Goal: Download file/media

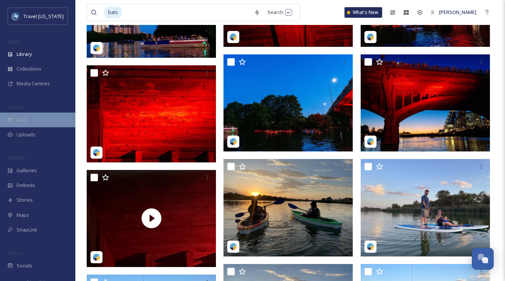
scroll to position [3, 0]
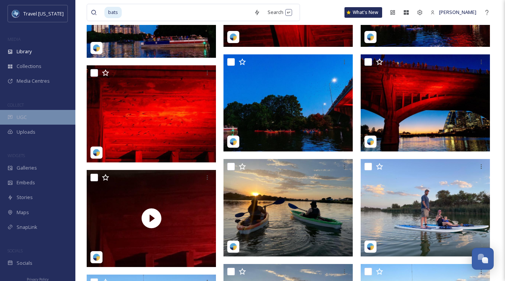
click at [43, 126] on div "Uploads" at bounding box center [37, 131] width 75 height 15
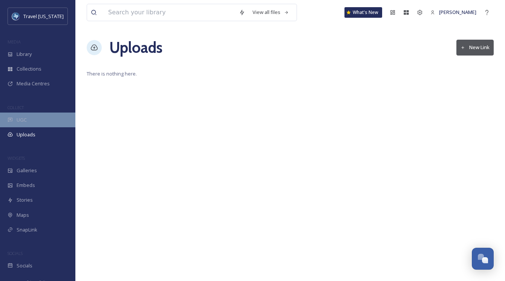
click at [42, 124] on div "UGC" at bounding box center [37, 119] width 75 height 15
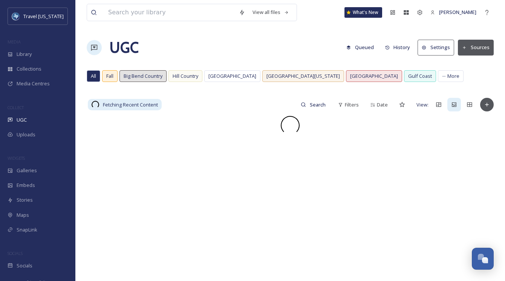
scroll to position [0, 0]
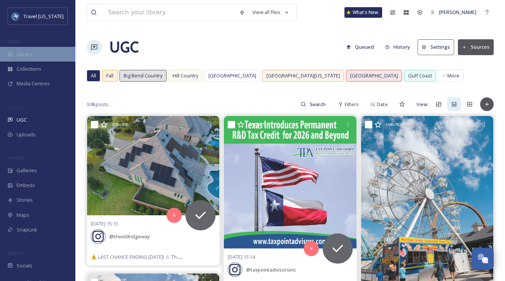
click at [24, 58] on div "Library" at bounding box center [37, 54] width 75 height 15
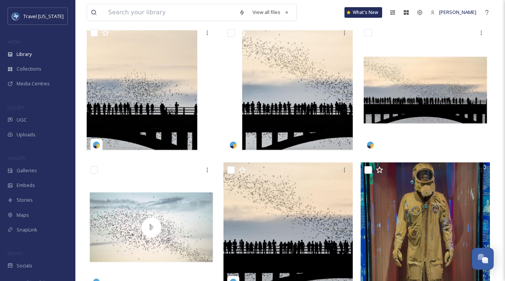
scroll to position [156, 0]
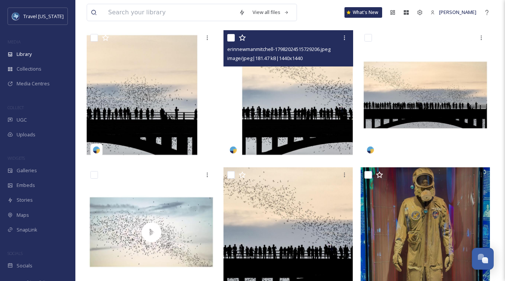
click at [273, 91] on img at bounding box center [288, 94] width 129 height 129
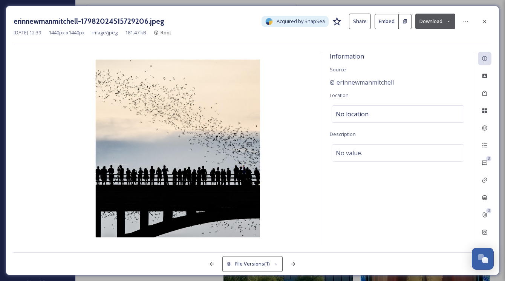
click at [433, 24] on button "Download" at bounding box center [436, 21] width 40 height 15
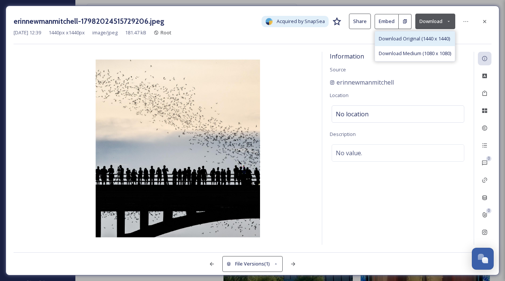
click at [422, 41] on span "Download Original (1440 x 1440)" at bounding box center [414, 38] width 71 height 7
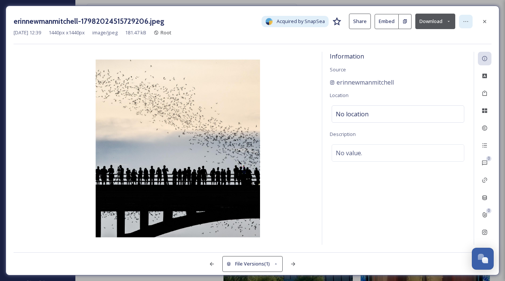
click at [465, 22] on icon at bounding box center [466, 21] width 6 height 6
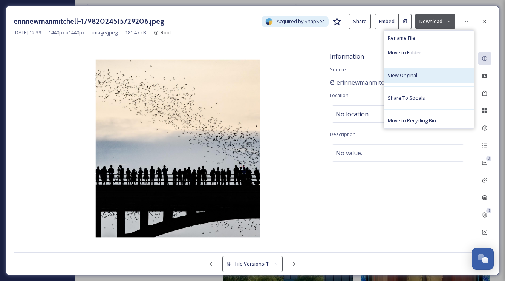
click at [423, 78] on div "View Original" at bounding box center [429, 75] width 90 height 15
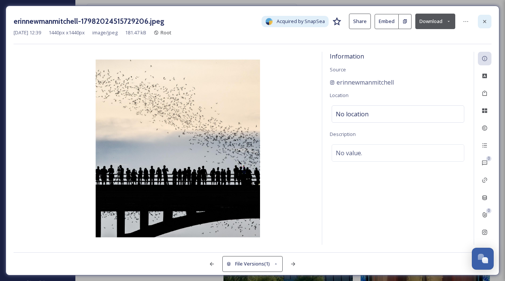
click at [484, 15] on div at bounding box center [485, 22] width 14 height 14
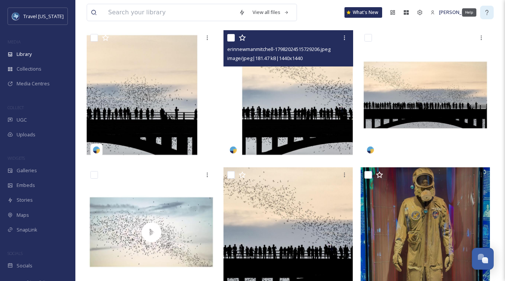
click at [484, 18] on div "Help" at bounding box center [487, 13] width 14 height 14
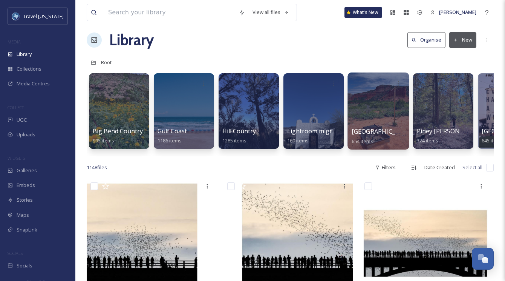
scroll to position [7, 0]
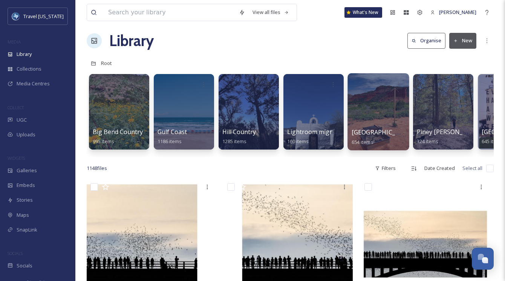
click at [373, 104] on div at bounding box center [378, 111] width 61 height 77
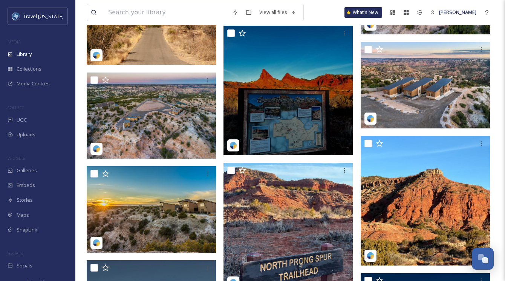
scroll to position [4726, 0]
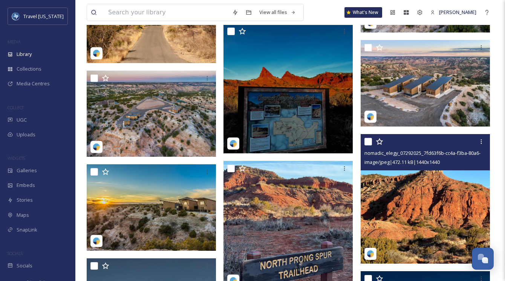
click at [411, 190] on img at bounding box center [425, 198] width 129 height 129
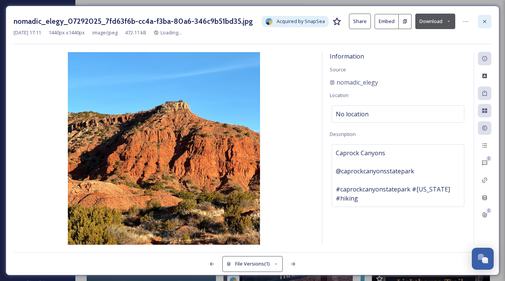
click at [485, 20] on icon at bounding box center [485, 21] width 6 height 6
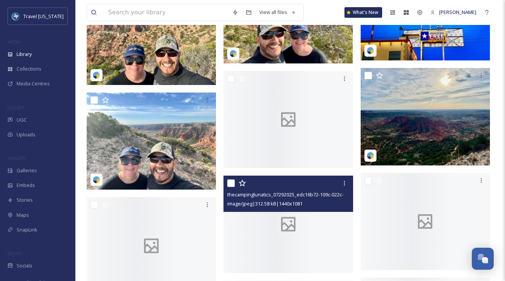
scroll to position [7889, 0]
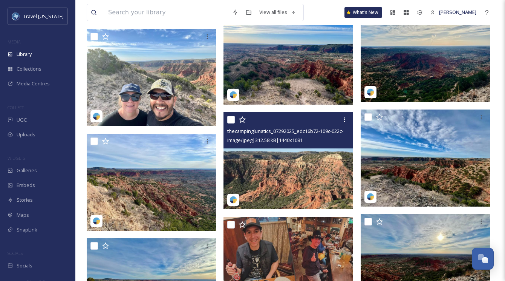
click at [281, 170] on img at bounding box center [288, 160] width 129 height 97
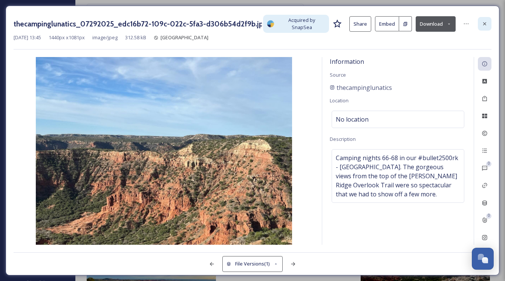
drag, startPoint x: 483, startPoint y: 23, endPoint x: 464, endPoint y: 100, distance: 79.2
click at [483, 24] on icon at bounding box center [485, 24] width 6 height 6
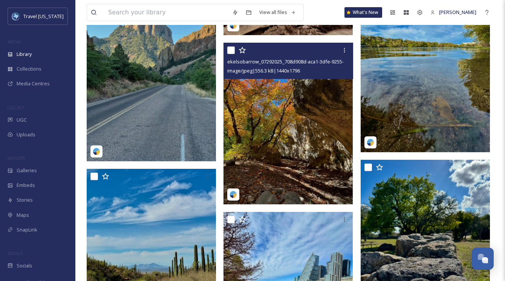
scroll to position [8845, 0]
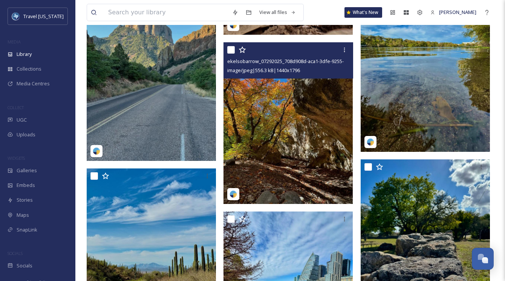
click at [288, 92] on img at bounding box center [288, 122] width 129 height 161
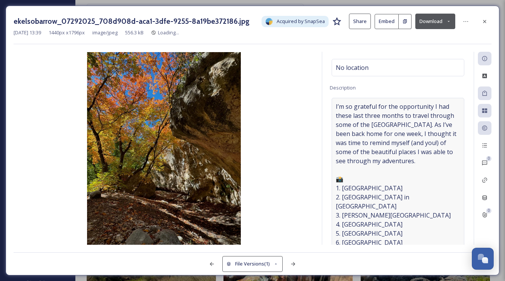
scroll to position [76, 0]
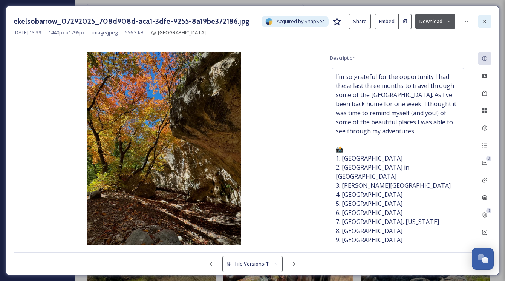
click at [482, 19] on icon at bounding box center [485, 21] width 6 height 6
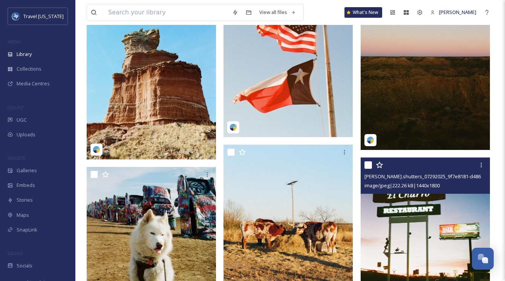
scroll to position [10001, 0]
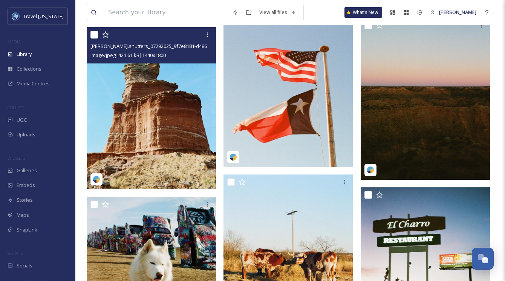
click at [173, 136] on img at bounding box center [151, 108] width 129 height 162
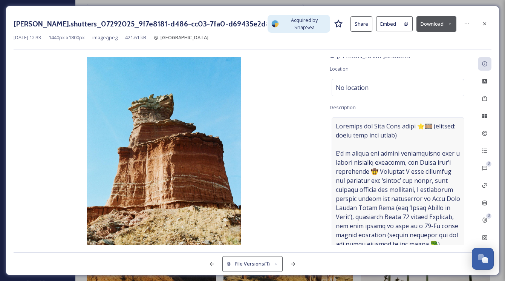
scroll to position [48, 0]
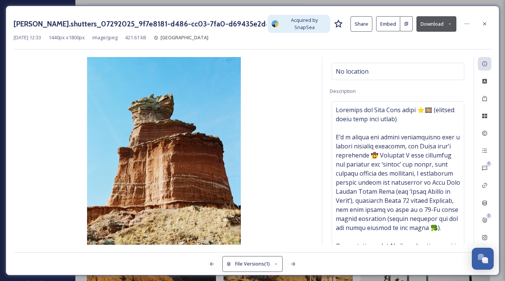
click at [483, 14] on div "[PERSON_NAME].shutters_07292025_9f7e8181-d486-cc03-7fa0-d69435e2d8e1.jpg Acquir…" at bounding box center [253, 24] width 478 height 20
click at [482, 21] on icon at bounding box center [485, 24] width 6 height 6
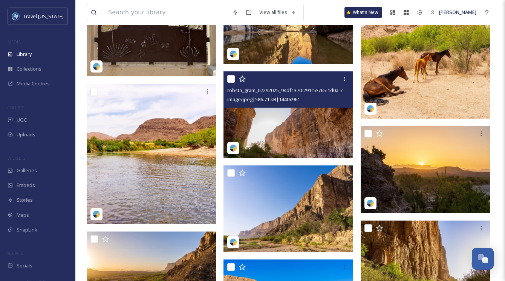
scroll to position [14815, 0]
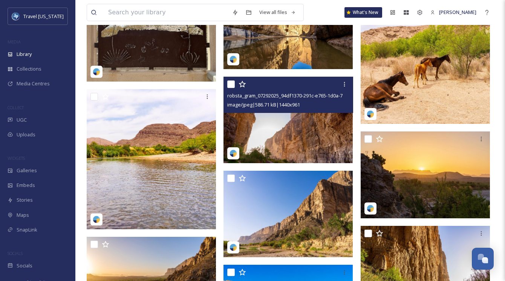
click at [276, 149] on img at bounding box center [288, 120] width 129 height 86
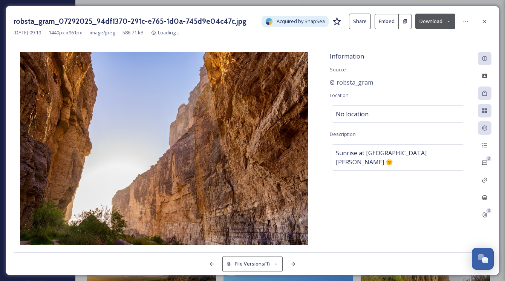
click at [479, 21] on div at bounding box center [485, 22] width 14 height 14
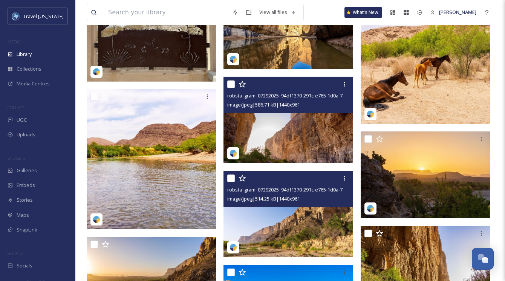
click at [278, 214] on img at bounding box center [288, 213] width 129 height 86
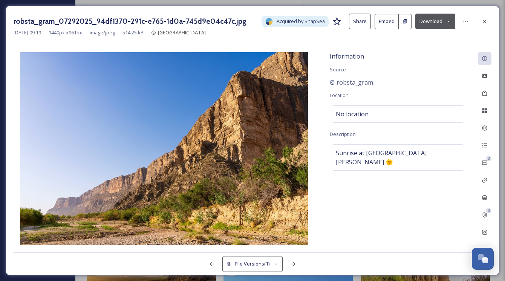
drag, startPoint x: 487, startPoint y: 21, endPoint x: 484, endPoint y: 26, distance: 4.9
click at [486, 22] on icon at bounding box center [485, 21] width 6 height 6
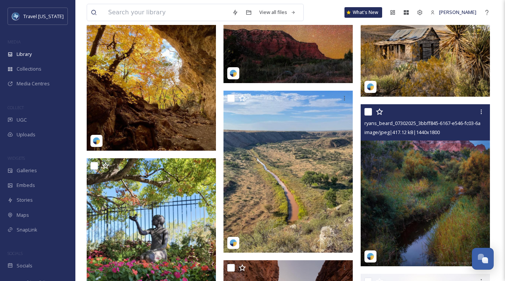
scroll to position [23814, 0]
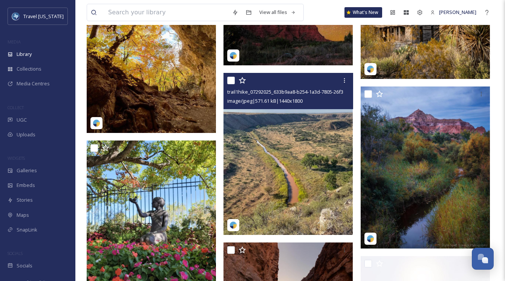
click at [284, 122] on img at bounding box center [288, 154] width 129 height 162
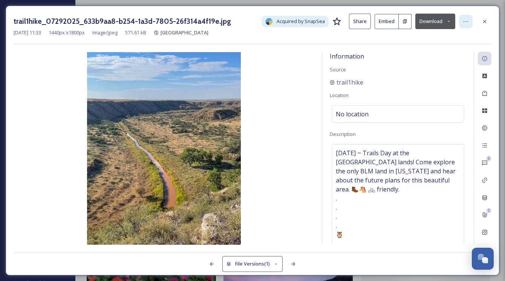
click at [468, 25] on div at bounding box center [466, 22] width 14 height 14
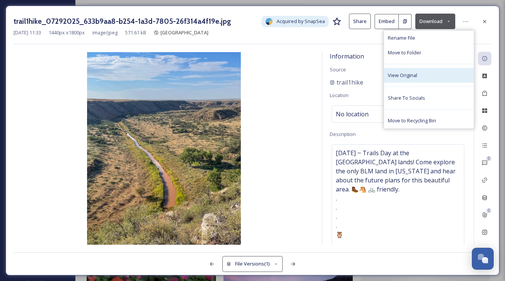
click at [413, 73] on span "View Original" at bounding box center [402, 75] width 29 height 7
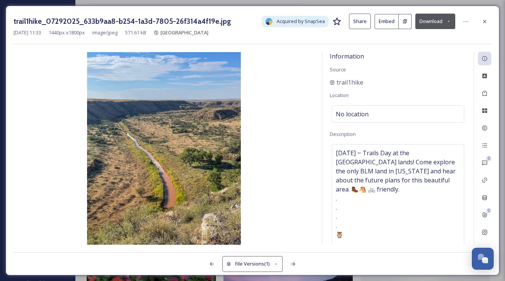
click at [430, 18] on button "Download" at bounding box center [436, 21] width 40 height 15
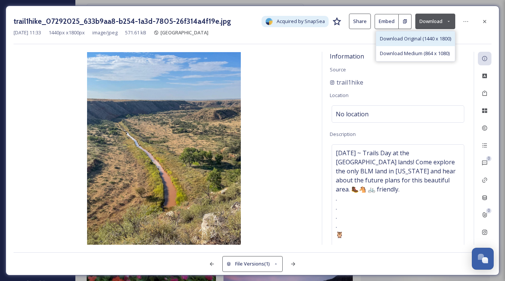
click at [422, 37] on span "Download Original (1440 x 1800)" at bounding box center [415, 38] width 71 height 7
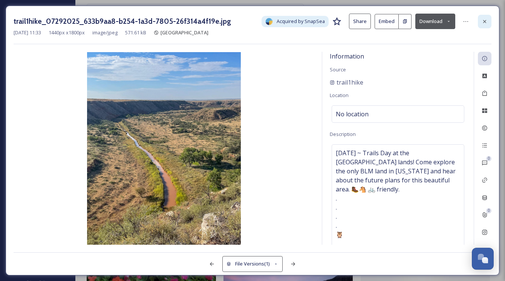
click at [485, 18] on icon at bounding box center [485, 21] width 6 height 6
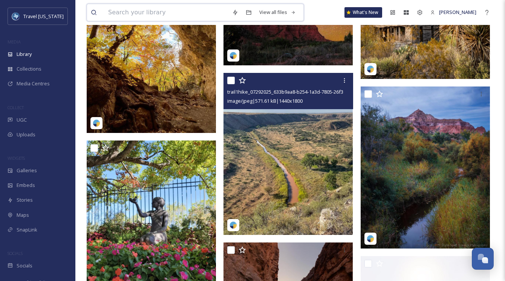
click at [170, 13] on input at bounding box center [166, 12] width 124 height 17
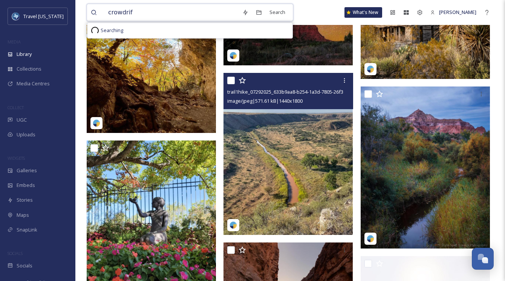
type input "crowdriff"
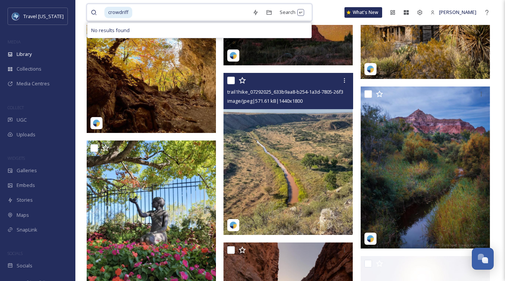
click at [156, 9] on input at bounding box center [191, 12] width 116 height 17
click at [126, 12] on span "crowdriff" at bounding box center [118, 12] width 28 height 11
click at [136, 12] on input at bounding box center [191, 12] width 116 height 17
click at [135, 12] on input at bounding box center [191, 12] width 116 height 17
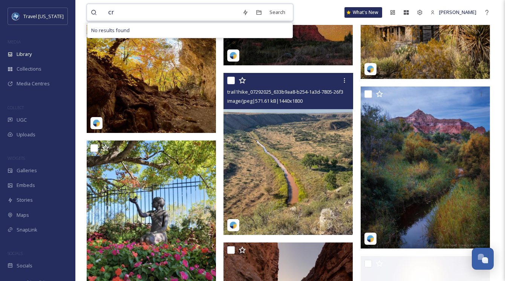
type input "c"
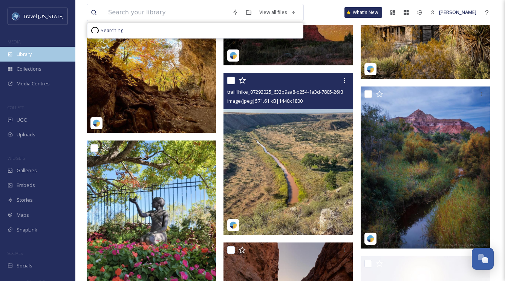
click at [34, 60] on div "Library" at bounding box center [37, 54] width 75 height 15
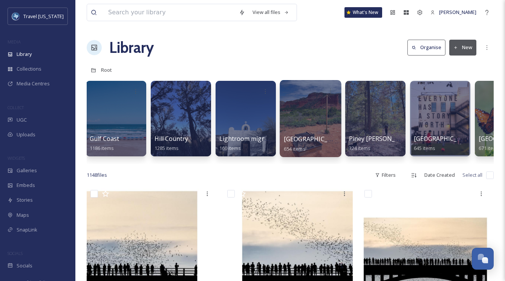
scroll to position [0, 103]
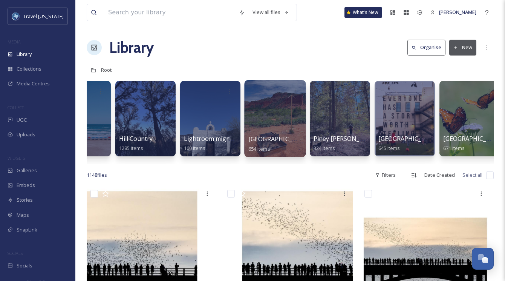
click at [388, 107] on div at bounding box center [405, 118] width 60 height 75
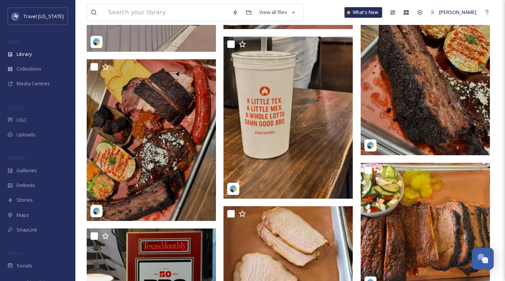
scroll to position [1773, 0]
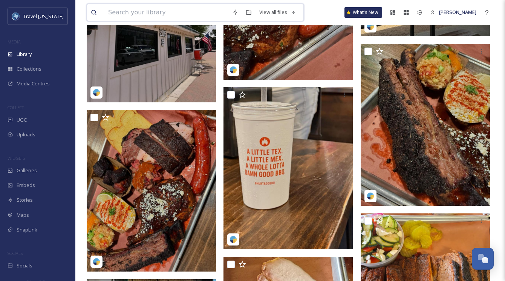
click at [151, 14] on input at bounding box center [166, 12] width 124 height 17
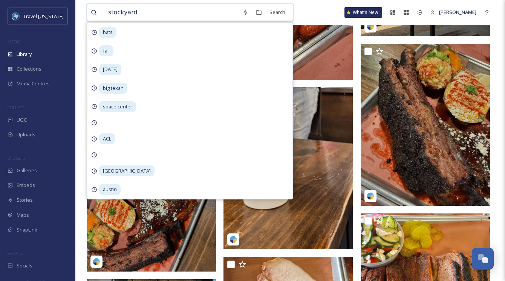
type input "stockyards"
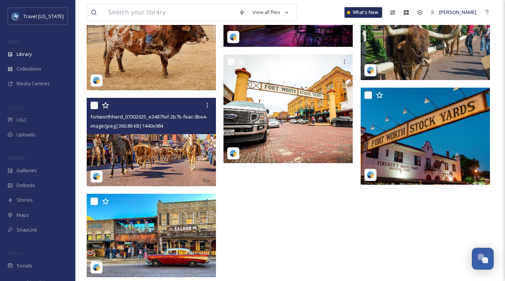
scroll to position [1186, 0]
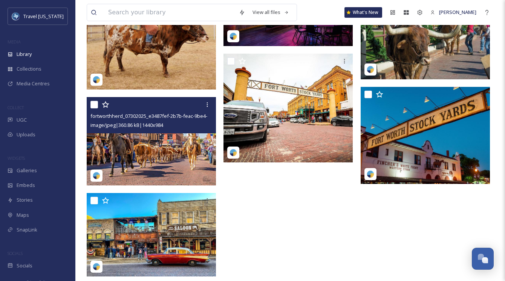
click at [160, 142] on img at bounding box center [151, 141] width 129 height 88
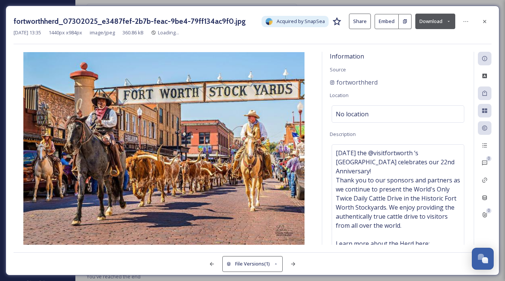
scroll to position [1102, 0]
click at [483, 22] on icon at bounding box center [485, 21] width 6 height 6
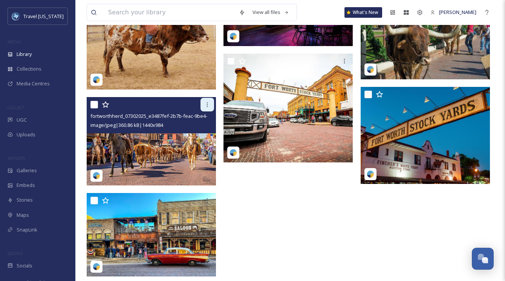
click at [207, 106] on icon at bounding box center [207, 104] width 1 height 5
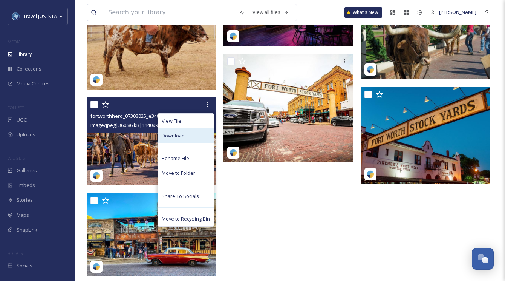
click at [185, 136] on div "Download" at bounding box center [186, 135] width 56 height 15
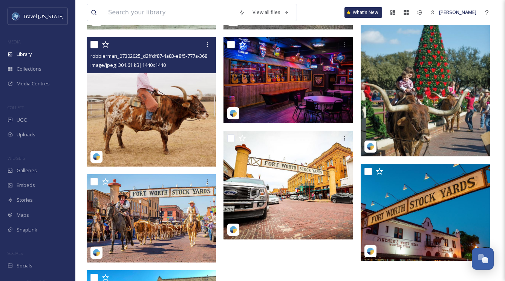
scroll to position [1195, 0]
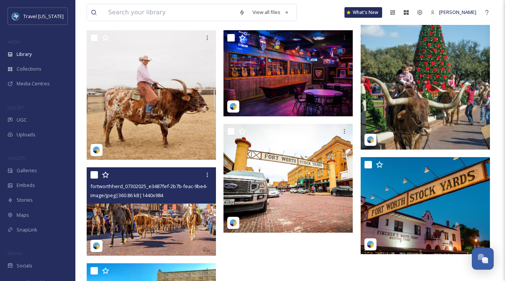
click at [155, 204] on img at bounding box center [151, 211] width 129 height 88
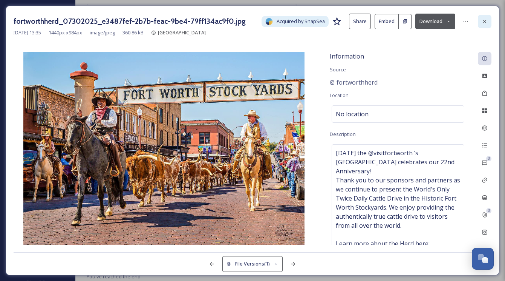
click at [481, 20] on div at bounding box center [485, 22] width 14 height 14
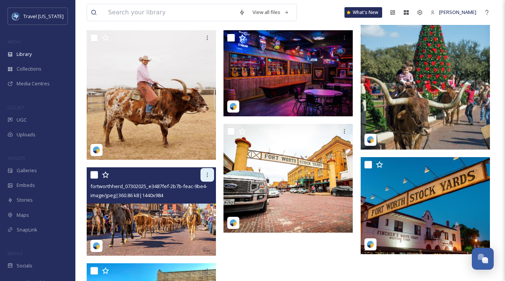
click at [208, 172] on icon at bounding box center [207, 175] width 6 height 6
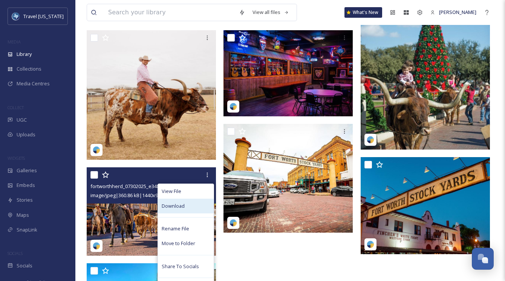
click at [192, 205] on div "Download" at bounding box center [186, 205] width 56 height 15
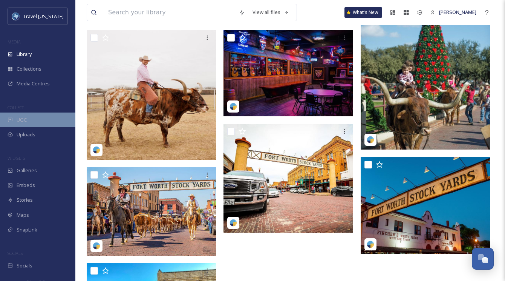
click at [33, 117] on div "UGC" at bounding box center [37, 119] width 75 height 15
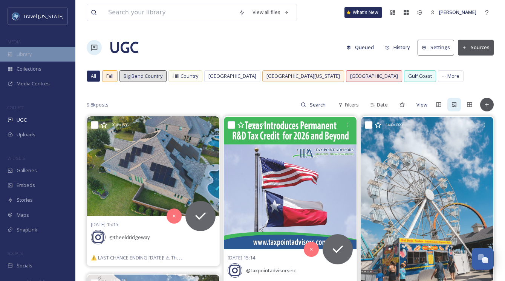
click at [26, 55] on span "Library" at bounding box center [24, 54] width 15 height 7
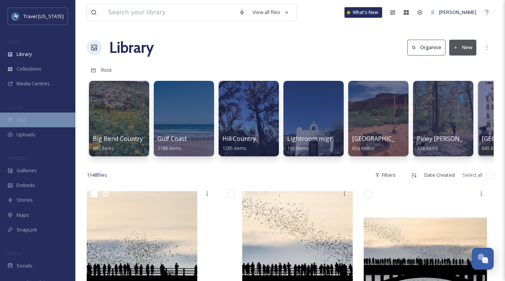
click at [31, 118] on div "UGC" at bounding box center [37, 119] width 75 height 15
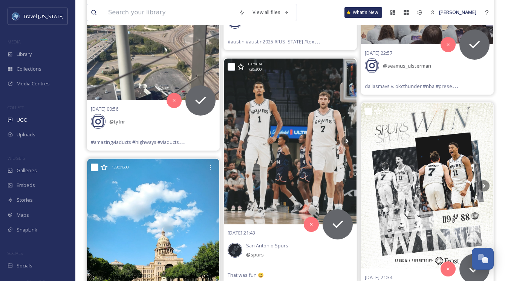
scroll to position [1252, 0]
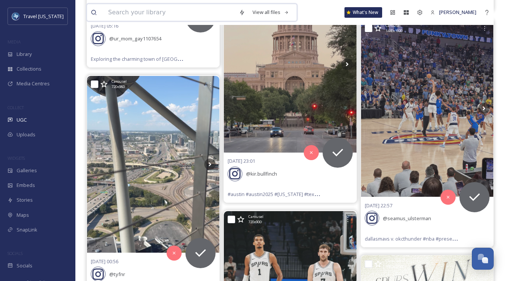
click at [176, 6] on input at bounding box center [169, 12] width 131 height 17
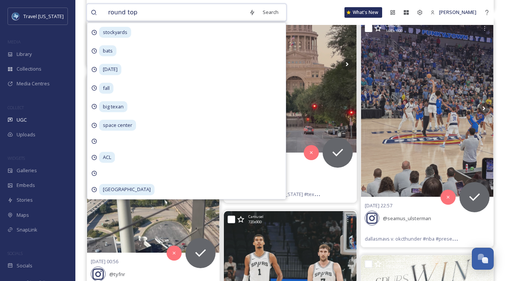
type input "round top"
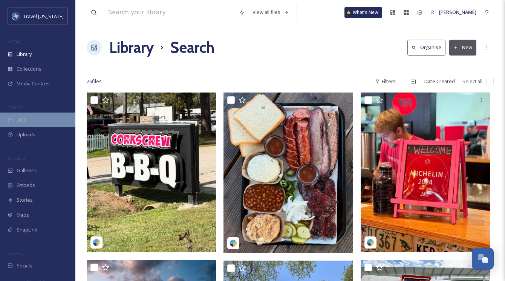
click at [36, 115] on div "UGC" at bounding box center [37, 119] width 75 height 15
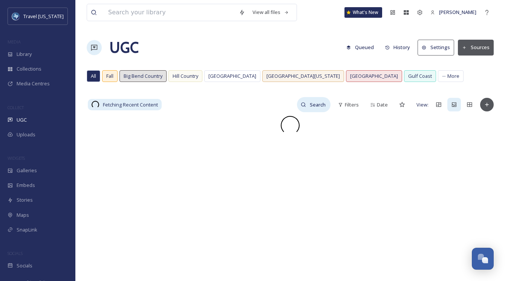
click at [316, 101] on input at bounding box center [318, 104] width 25 height 15
type input "r"
type input "o"
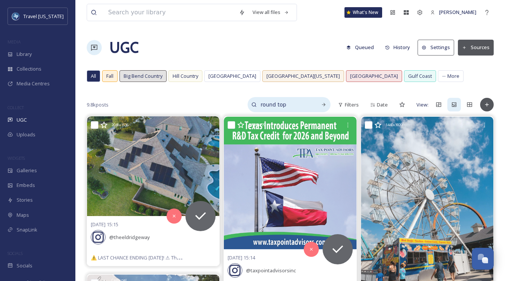
type input "round top"
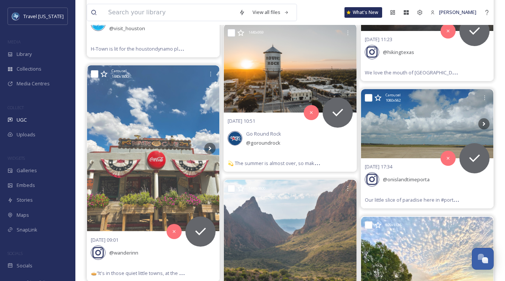
scroll to position [481, 0]
